Goal: Task Accomplishment & Management: Use online tool/utility

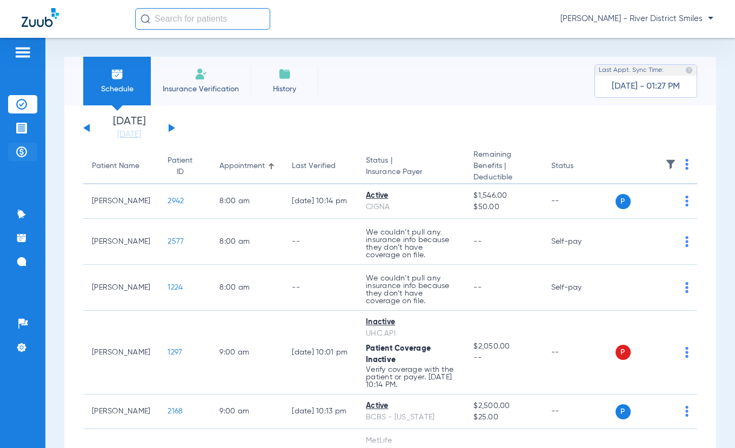
click at [28, 146] on li "Payments & A/R" at bounding box center [22, 152] width 29 height 18
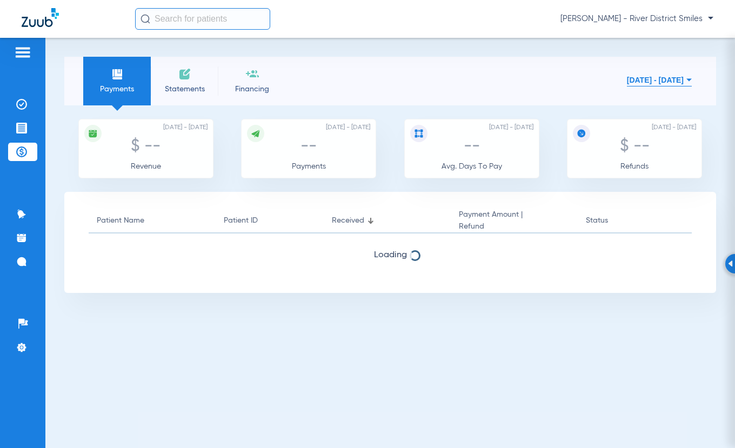
click at [176, 85] on span "Statements" at bounding box center [184, 89] width 51 height 11
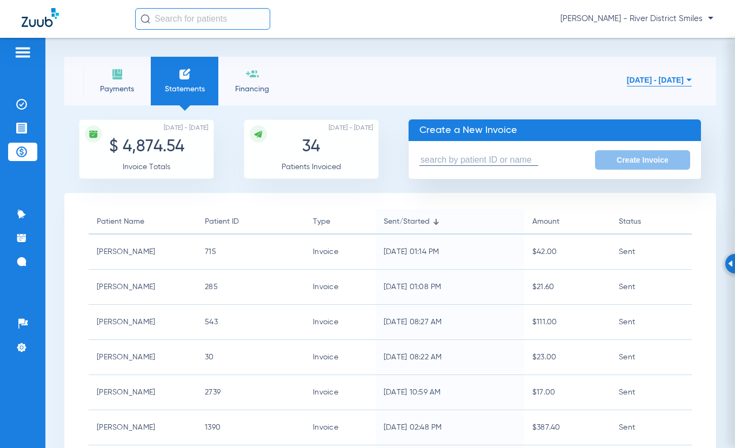
click at [439, 157] on input "text" at bounding box center [478, 160] width 119 height 11
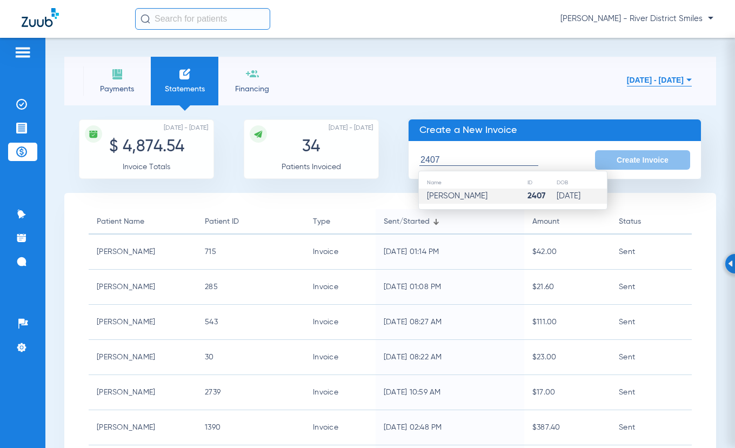
click at [452, 192] on span "[PERSON_NAME]" at bounding box center [457, 196] width 61 height 8
type input "[PERSON_NAME]"
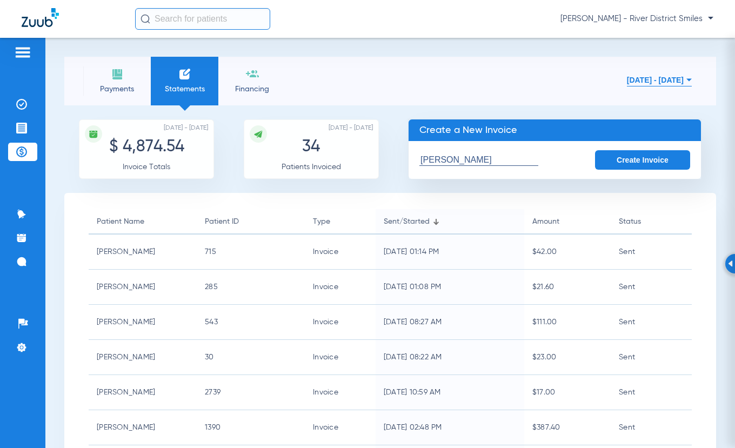
click at [668, 157] on button "Create Invoice" at bounding box center [642, 159] width 95 height 19
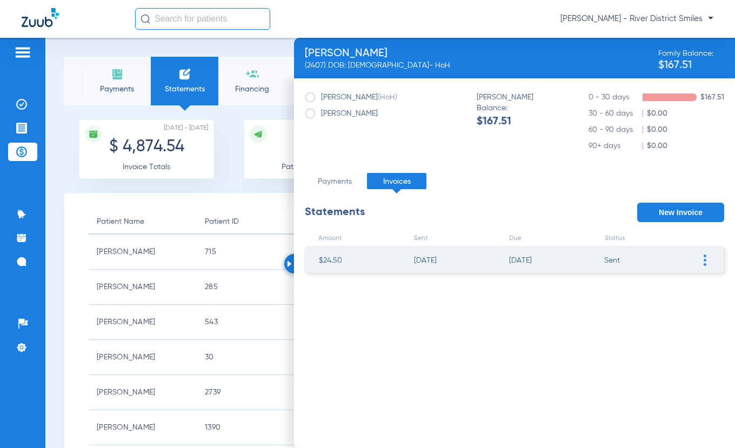
click at [705, 262] on img at bounding box center [705, 260] width 3 height 11
click at [616, 356] on li "VOID Invoice" at bounding box center [649, 357] width 122 height 16
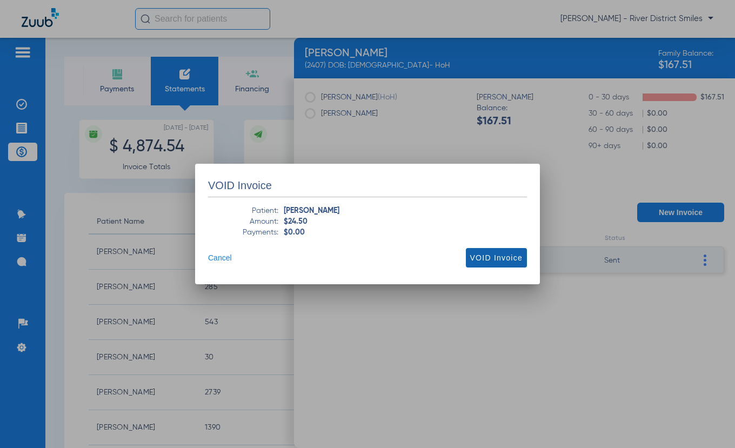
click at [498, 260] on span "VOID Invoice" at bounding box center [496, 257] width 52 height 11
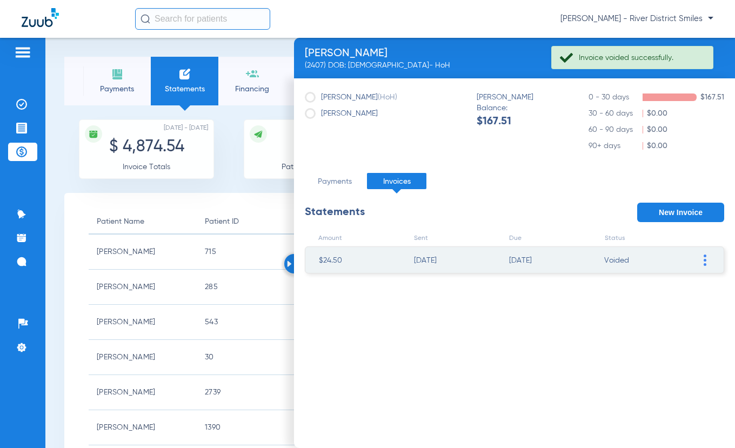
click at [692, 213] on button "New Invoice" at bounding box center [680, 212] width 87 height 19
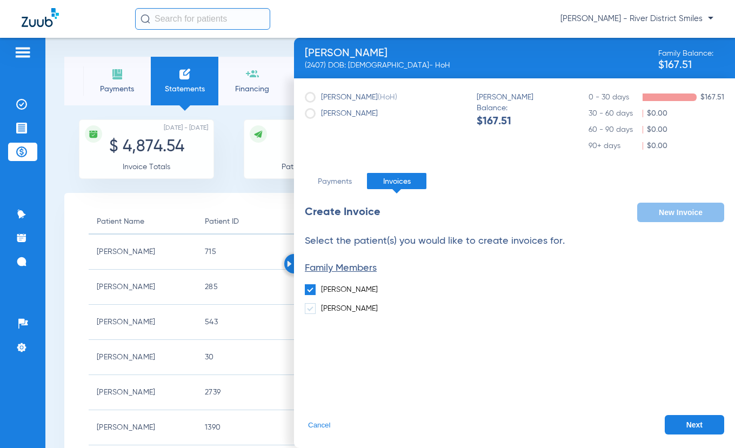
click at [677, 424] on button "Next" at bounding box center [694, 424] width 59 height 19
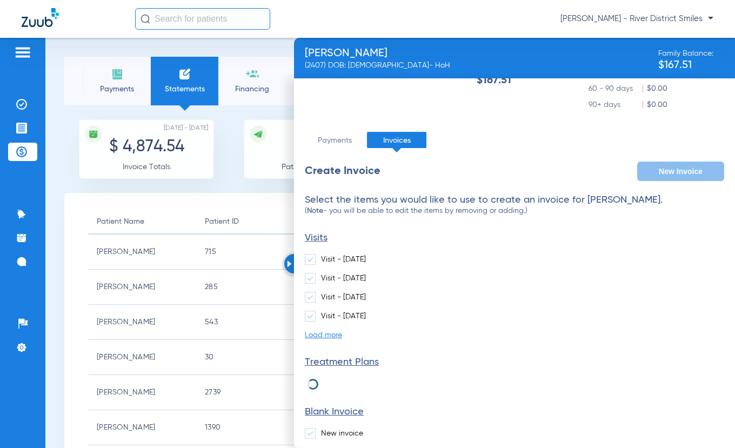
scroll to position [84, 0]
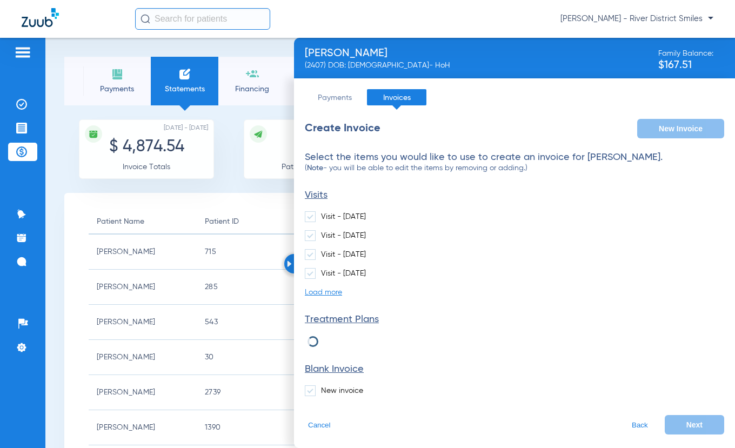
click at [316, 389] on label "New invoice" at bounding box center [334, 390] width 58 height 11
click at [323, 387] on input "New invoice" at bounding box center [323, 387] width 0 height 0
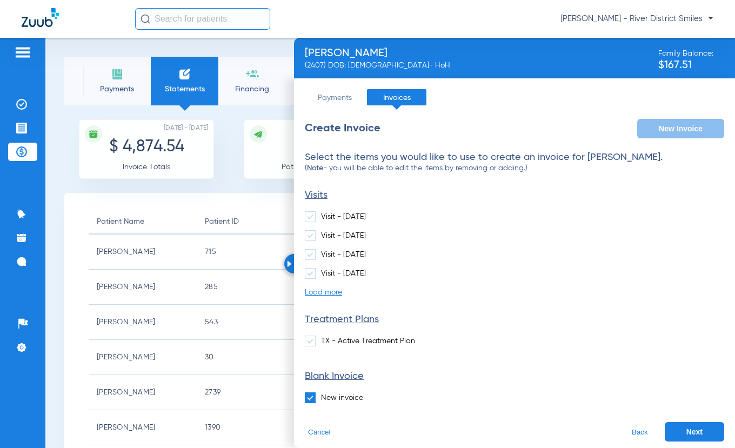
scroll to position [91, 0]
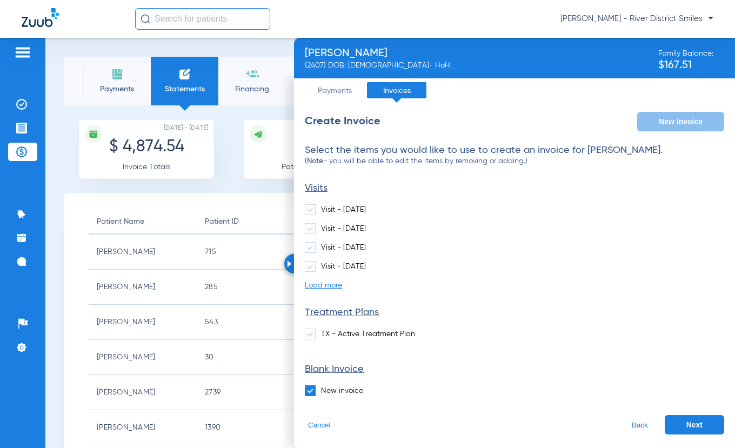
click at [678, 419] on button "Next" at bounding box center [694, 424] width 59 height 19
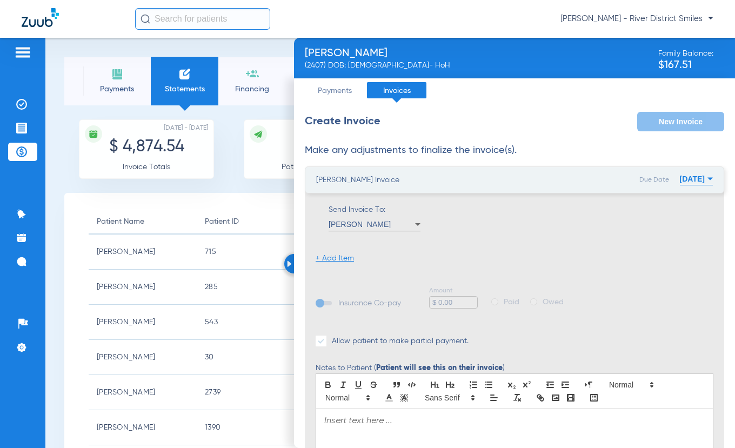
click at [331, 257] on li "+ Add Item" at bounding box center [335, 258] width 38 height 11
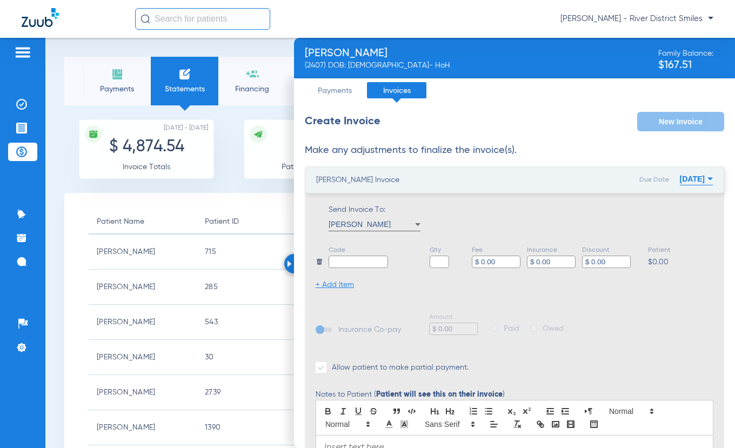
click at [340, 266] on input "text" at bounding box center [358, 262] width 59 height 12
type input "Balance"
type input "1"
type input "$ 167.51"
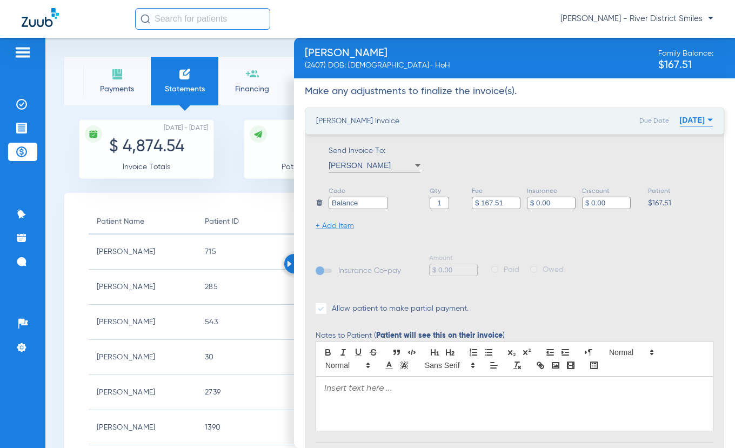
scroll to position [215, 0]
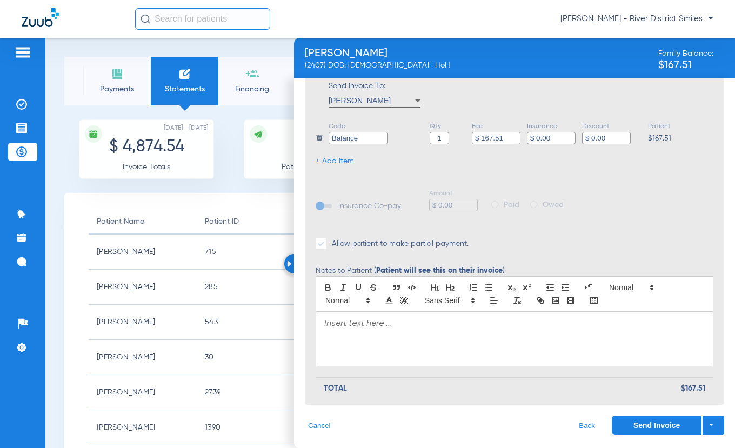
click at [524, 349] on div at bounding box center [514, 339] width 397 height 54
click at [626, 427] on button "Send Invoice" at bounding box center [657, 425] width 90 height 19
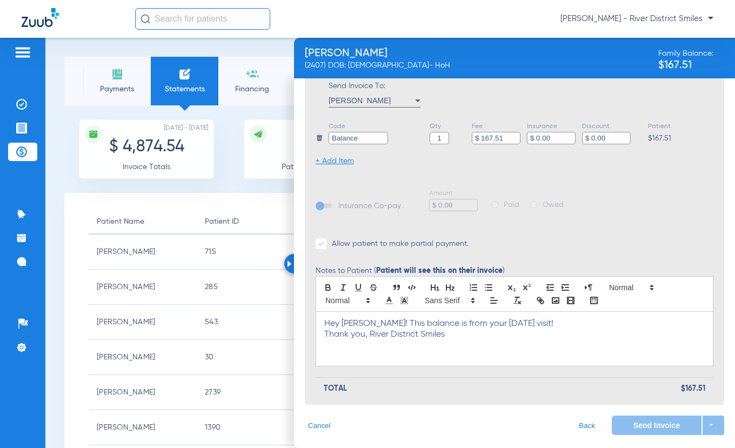
scroll to position [0, 0]
